Goal: Register for event/course

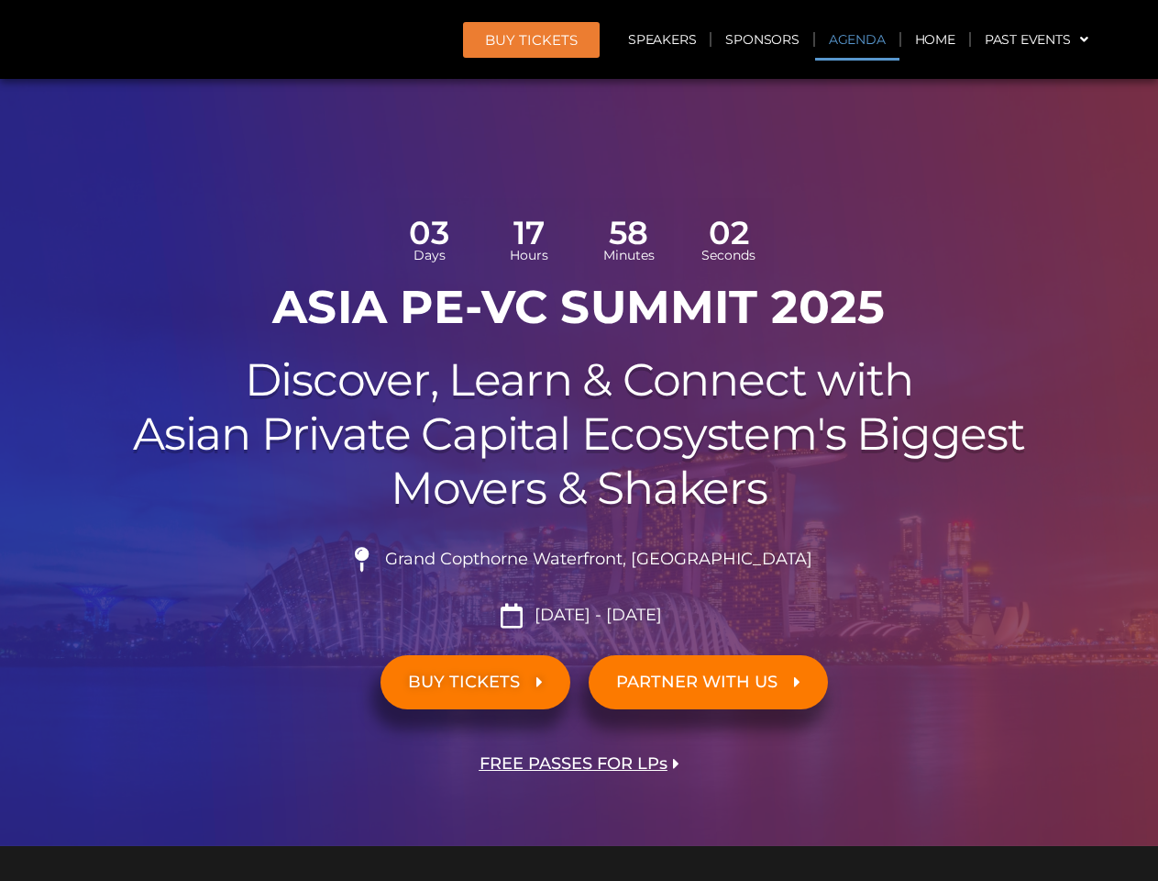
scroll to position [1136, 0]
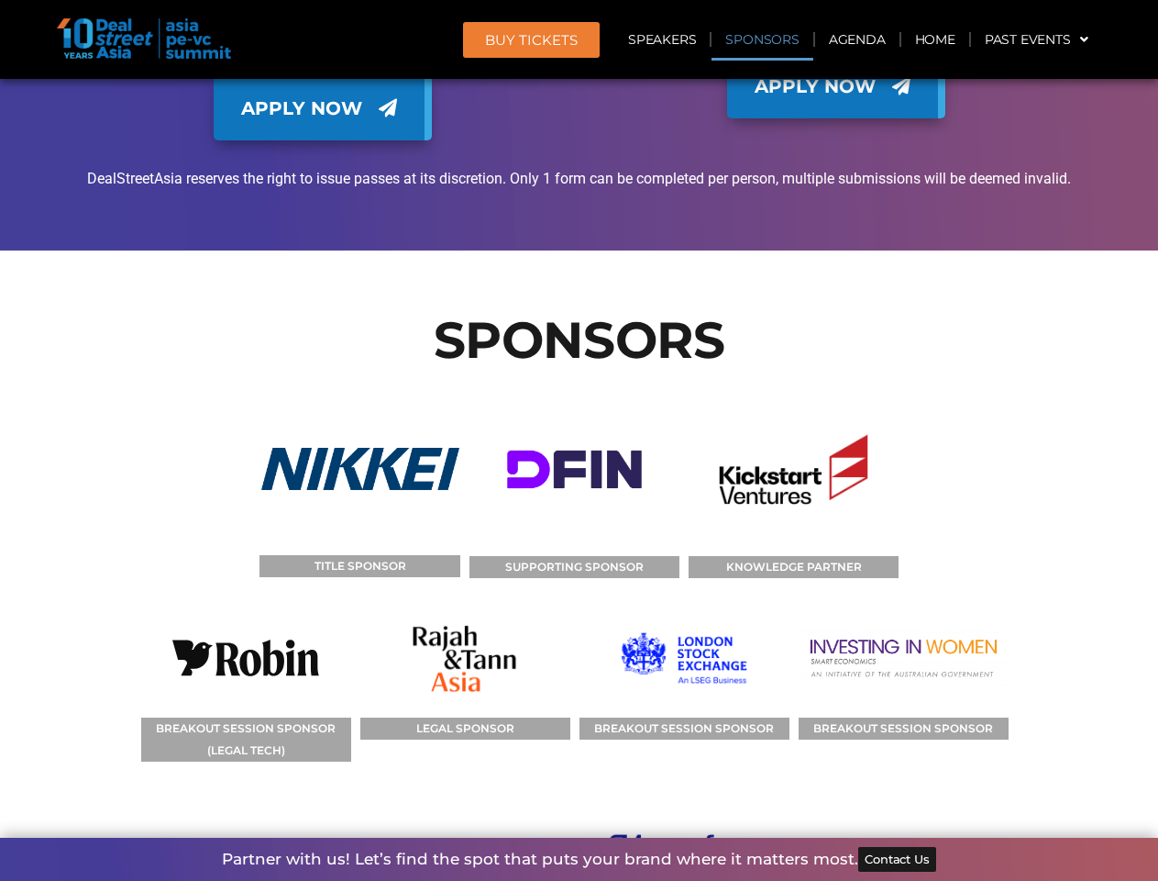
scroll to position [12982, 0]
